Goal: Information Seeking & Learning: Learn about a topic

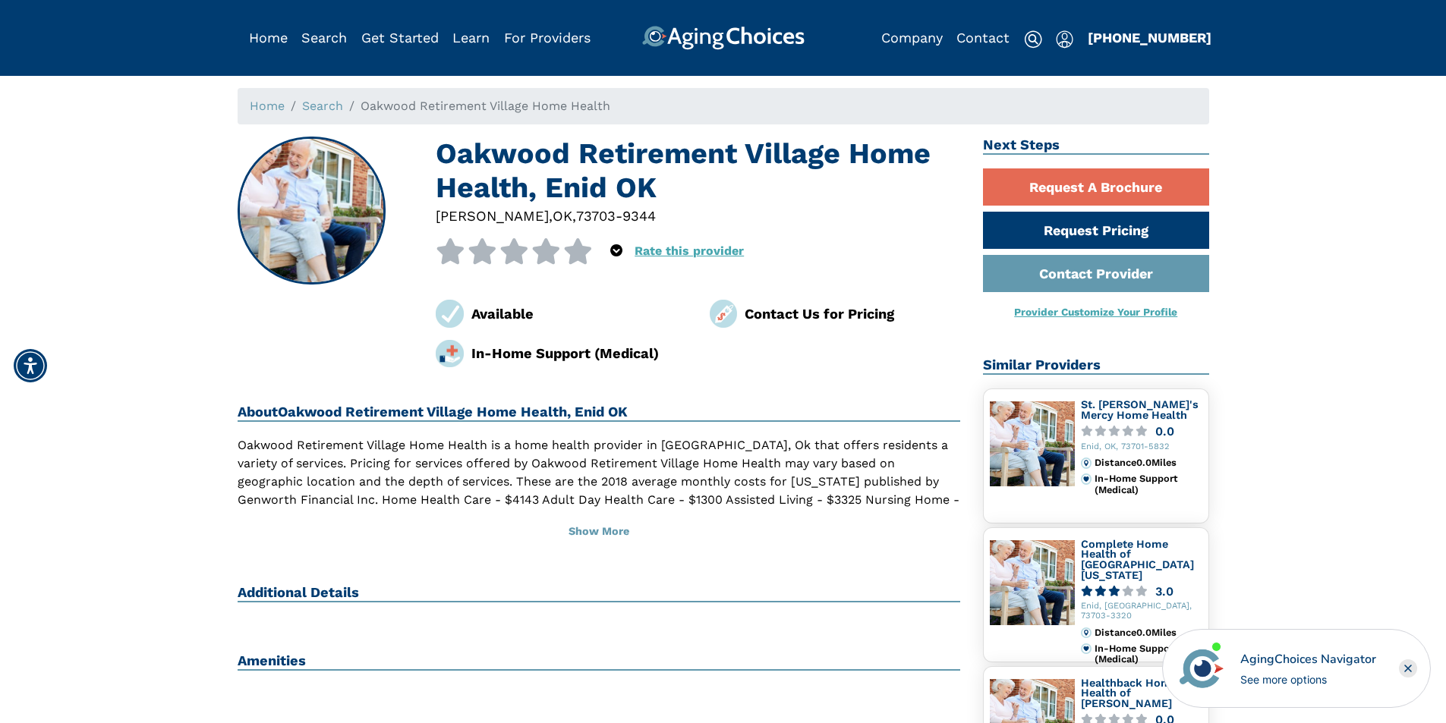
click at [1408, 660] on rect "Close" at bounding box center [1408, 668] width 18 height 18
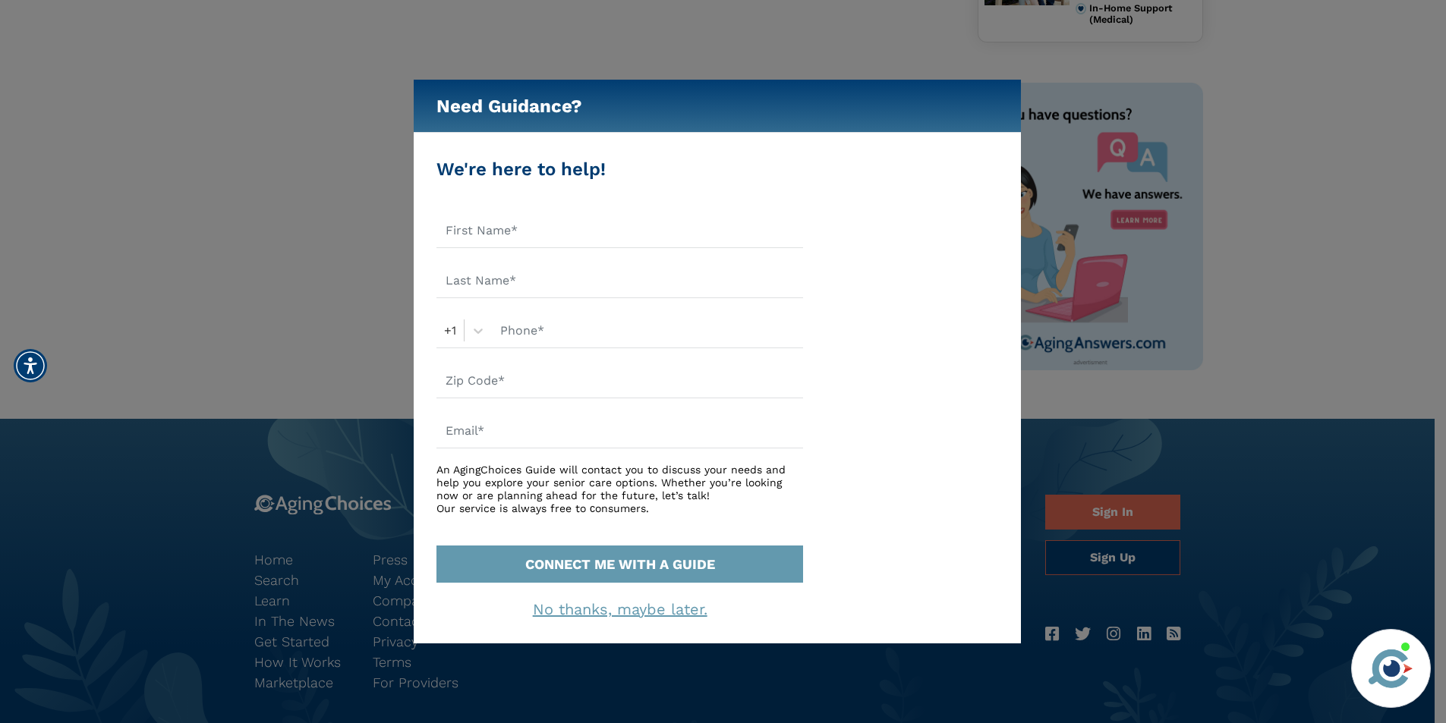
scroll to position [607, 0]
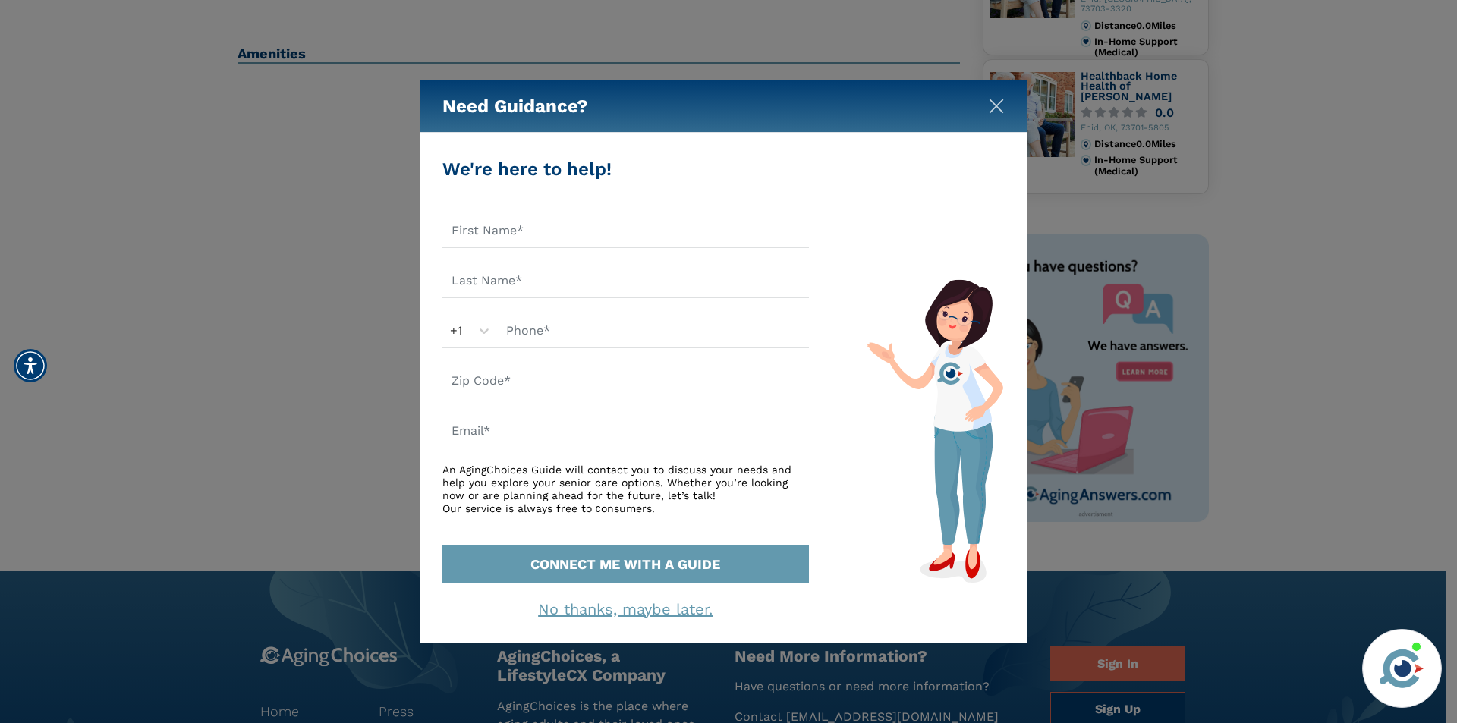
click at [995, 102] on img "Close" at bounding box center [996, 106] width 15 height 15
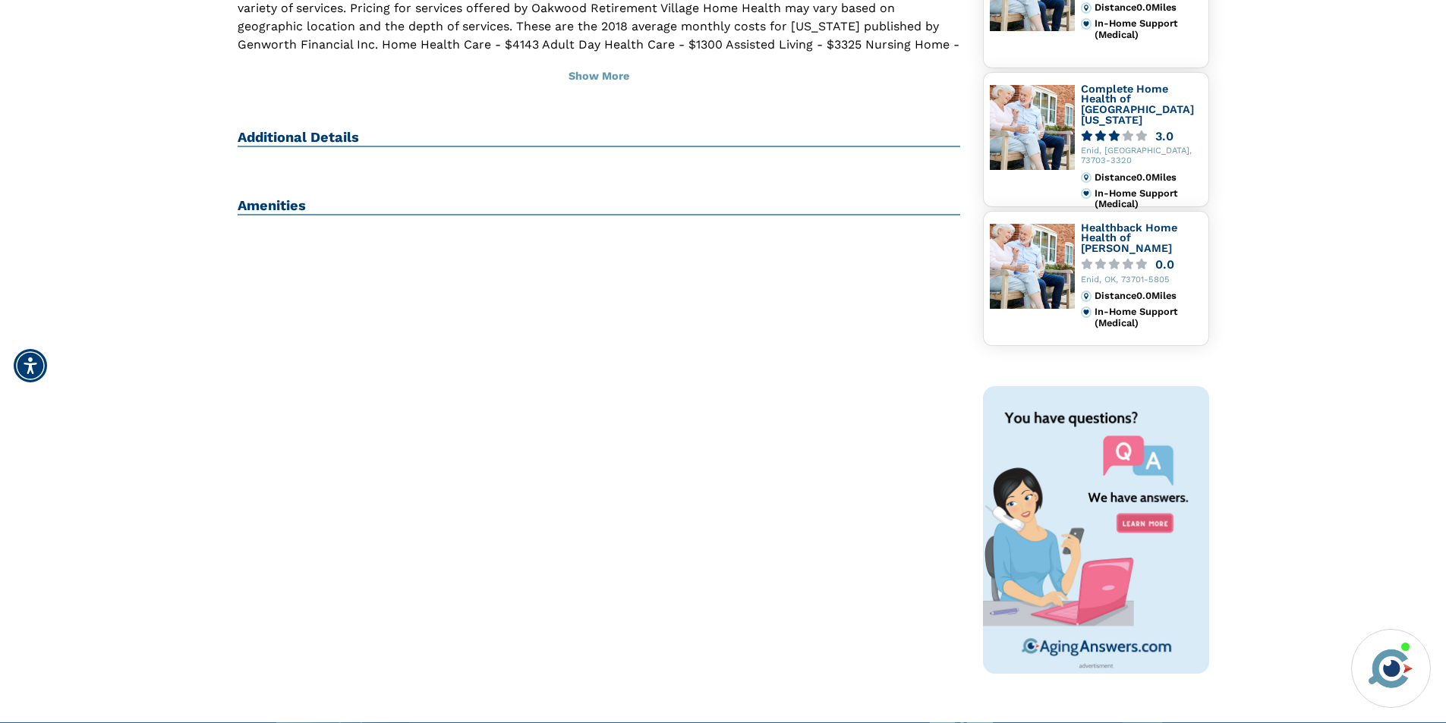
scroll to position [304, 0]
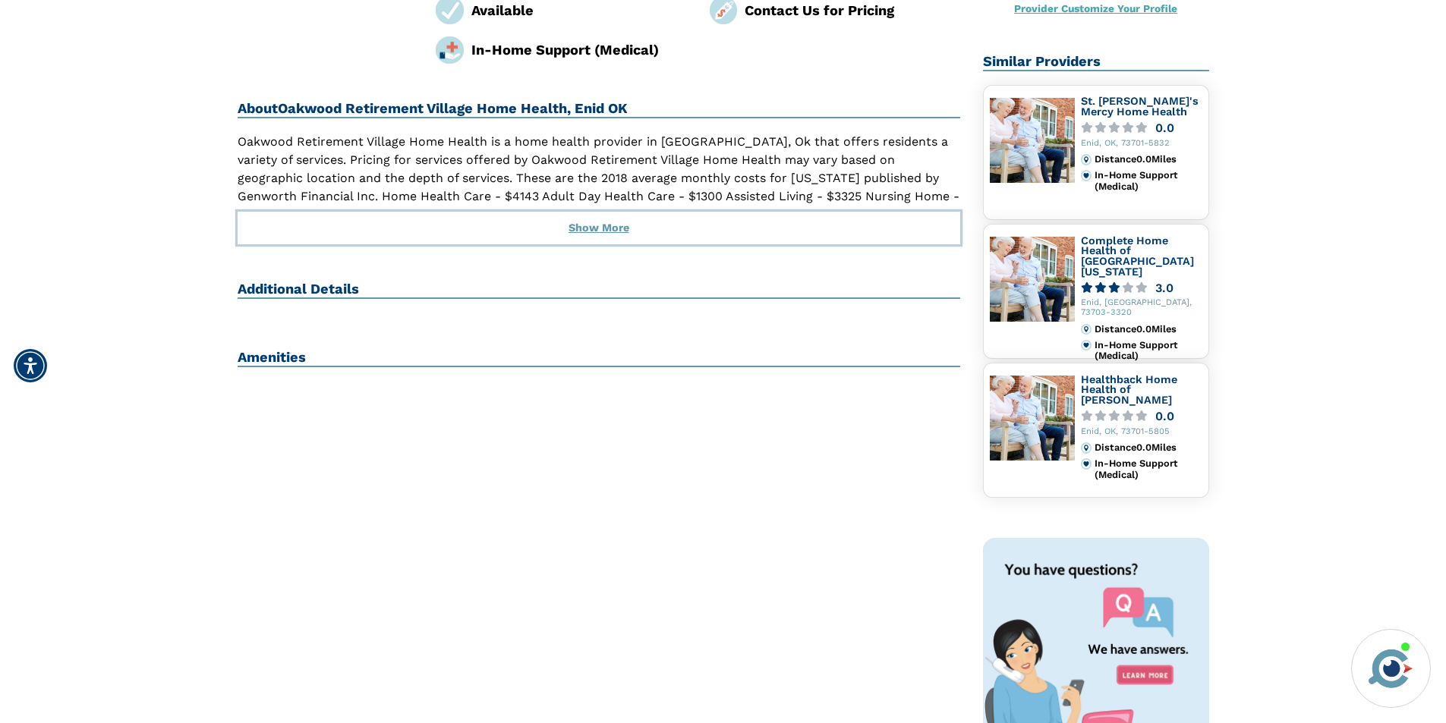
click at [596, 228] on button "Show More" at bounding box center [599, 228] width 723 height 33
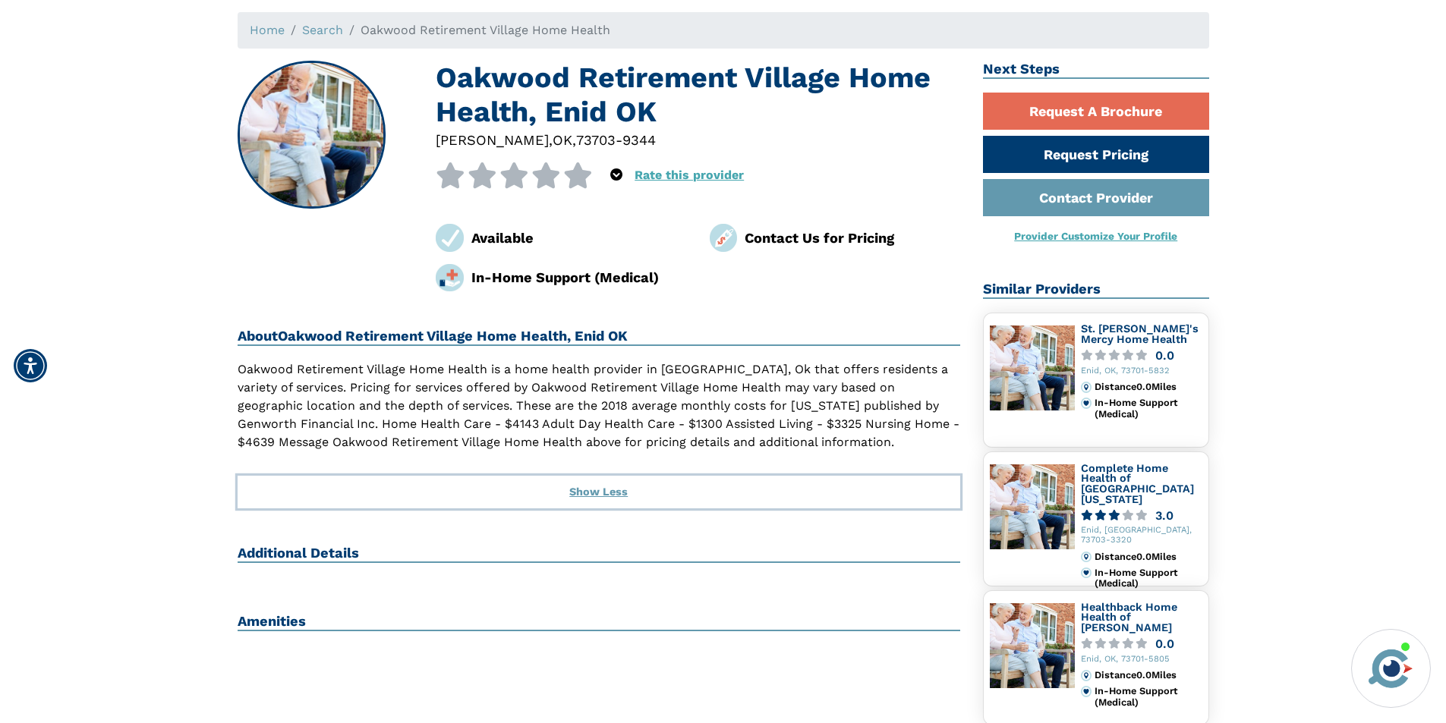
scroll to position [0, 0]
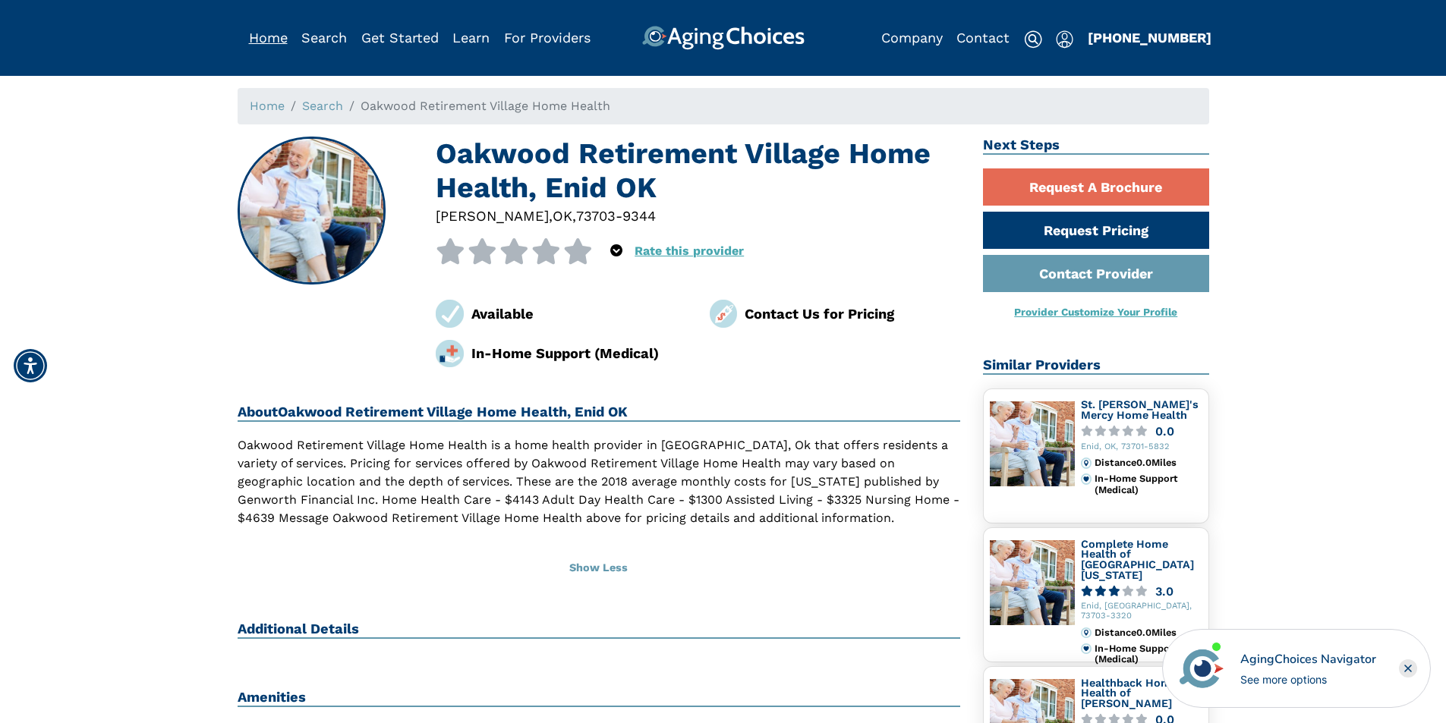
click at [275, 35] on link "Home" at bounding box center [268, 38] width 39 height 16
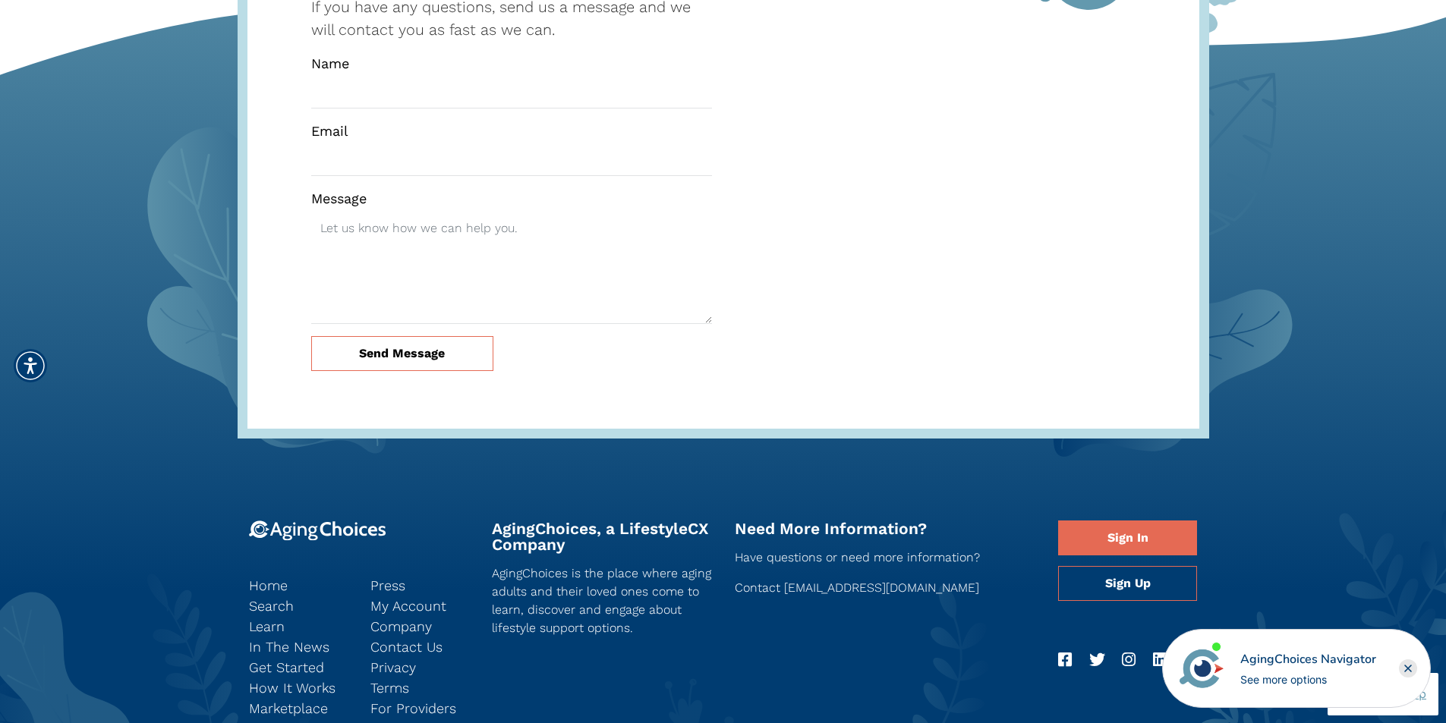
scroll to position [4247, 0]
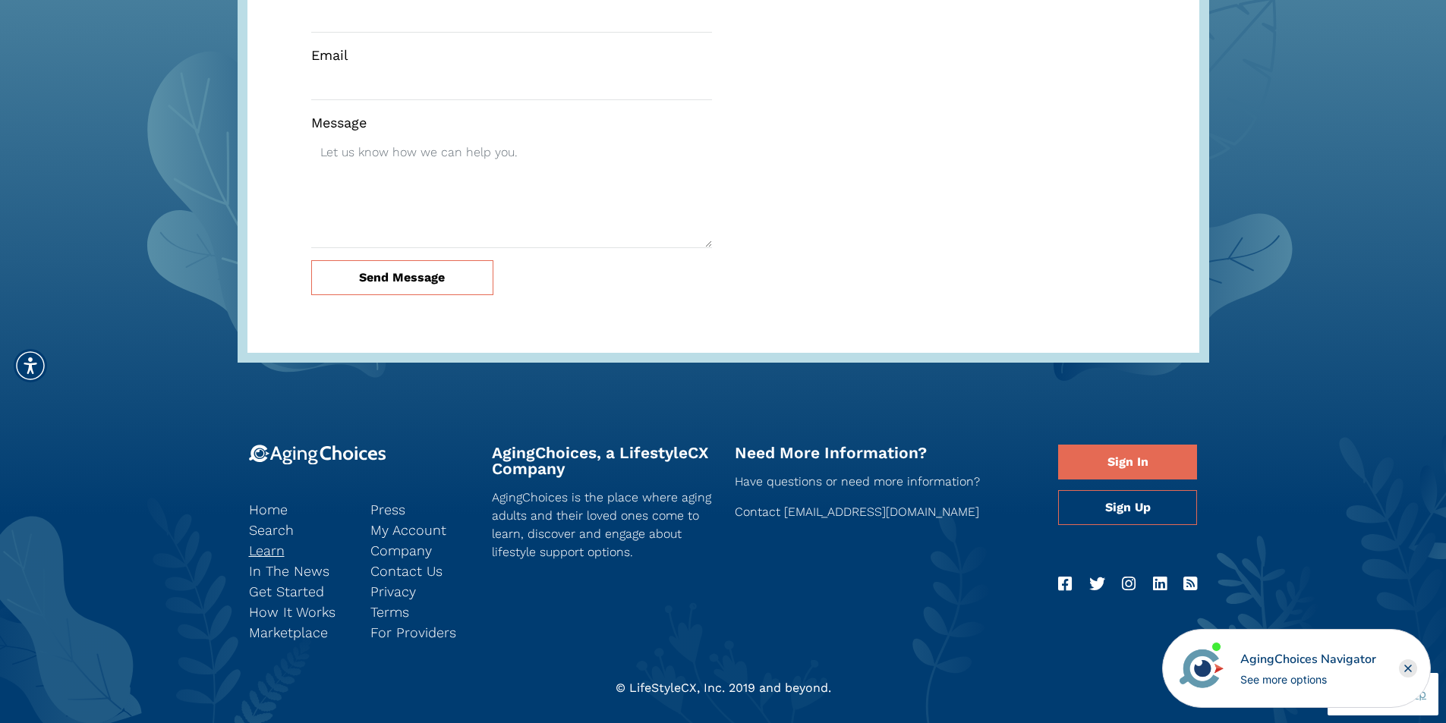
click at [259, 540] on link "Learn" at bounding box center [298, 550] width 99 height 20
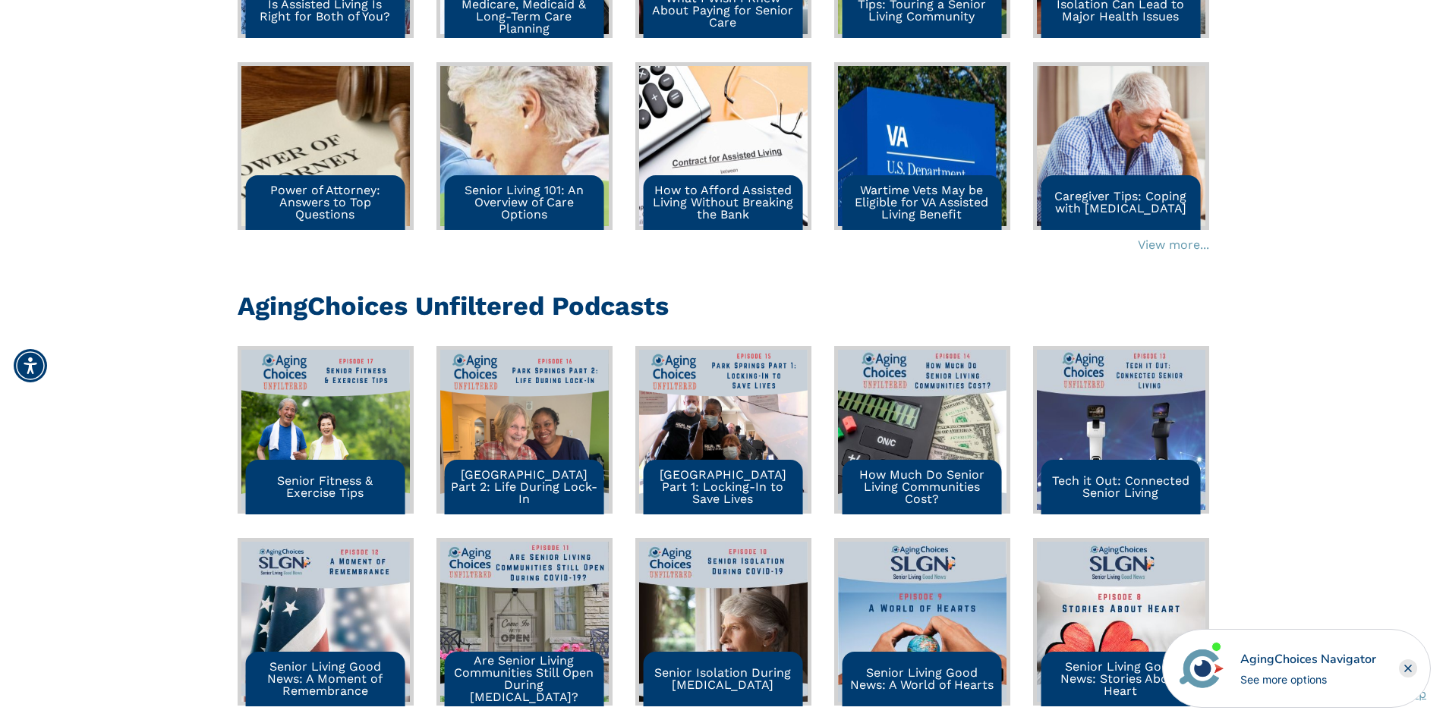
scroll to position [2125, 0]
